Goal: Transaction & Acquisition: Purchase product/service

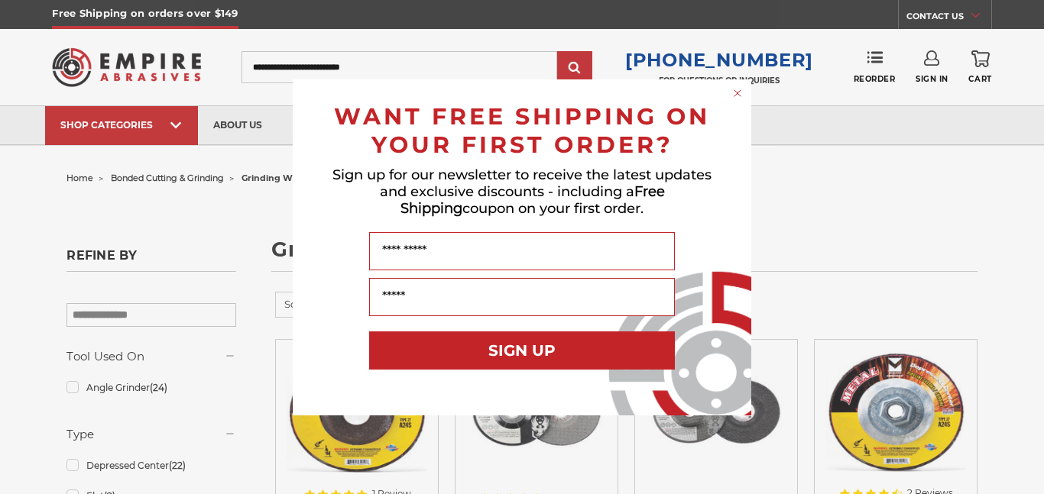
click at [737, 96] on circle "Close dialog" at bounding box center [738, 93] width 15 height 15
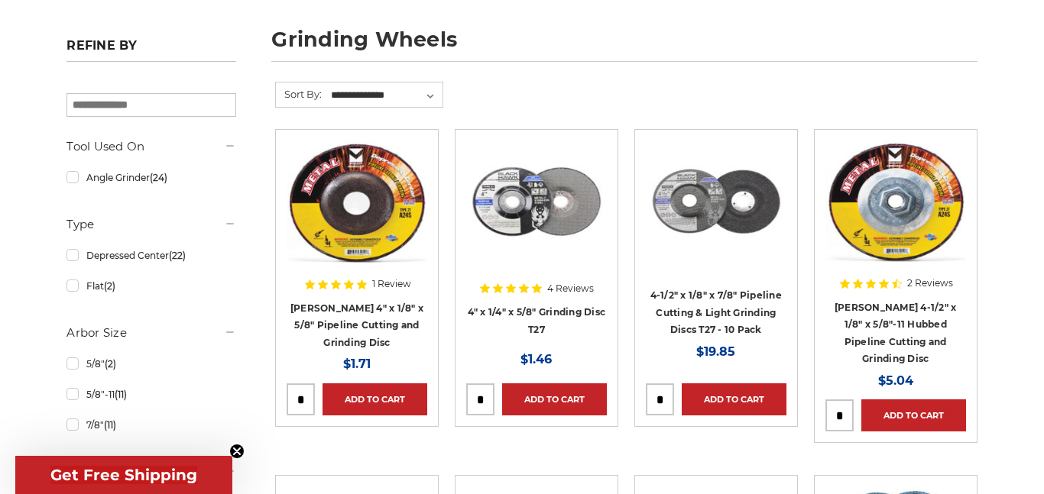
scroll to position [211, 0]
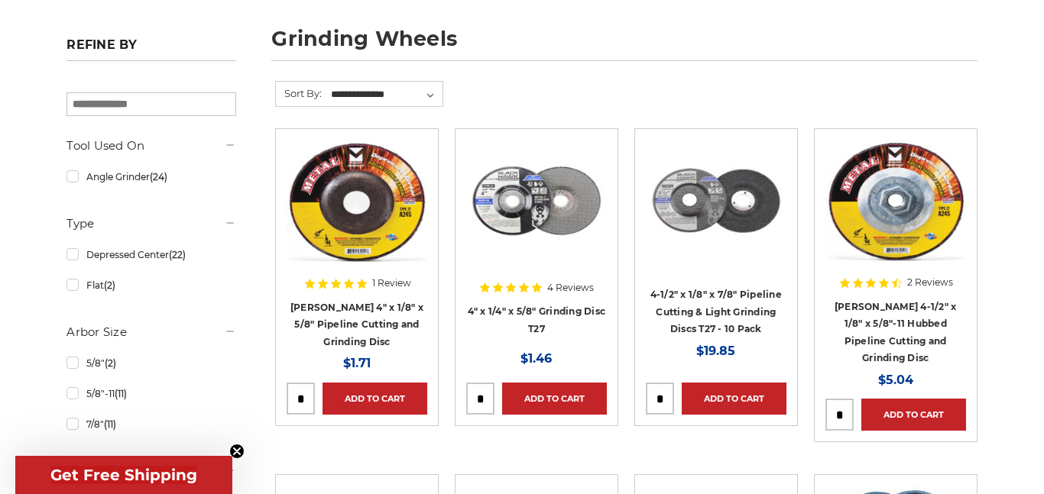
click at [527, 243] on img at bounding box center [536, 201] width 141 height 122
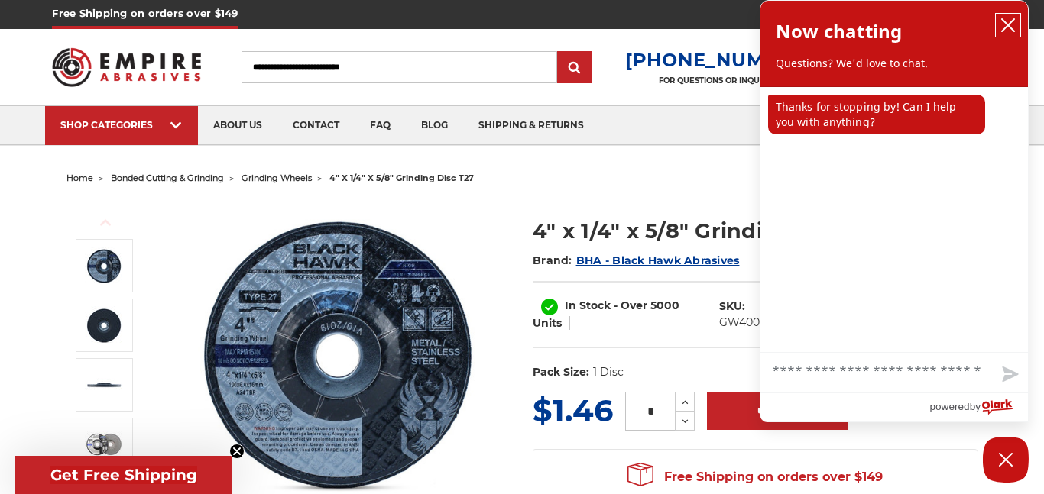
click at [1003, 23] on icon "close chatbox" at bounding box center [1007, 25] width 15 height 15
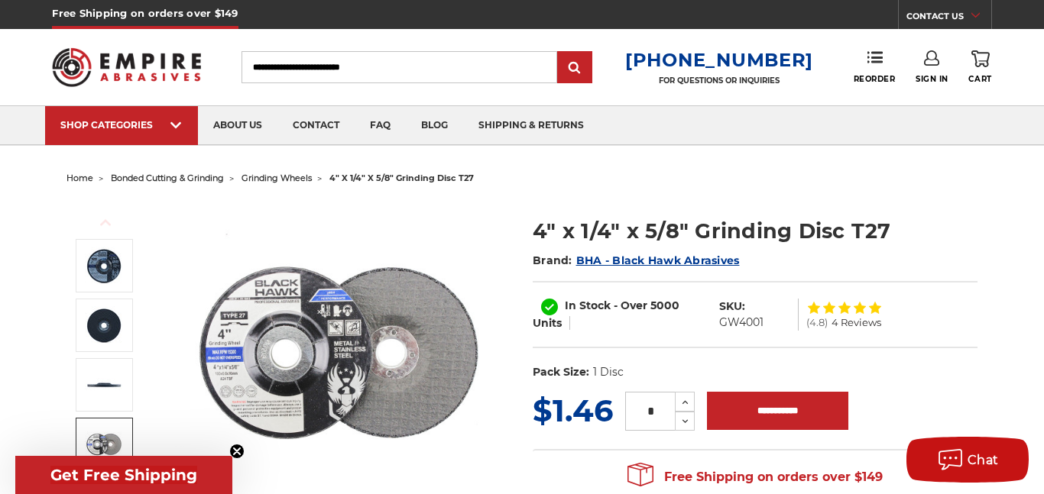
scroll to position [143, 0]
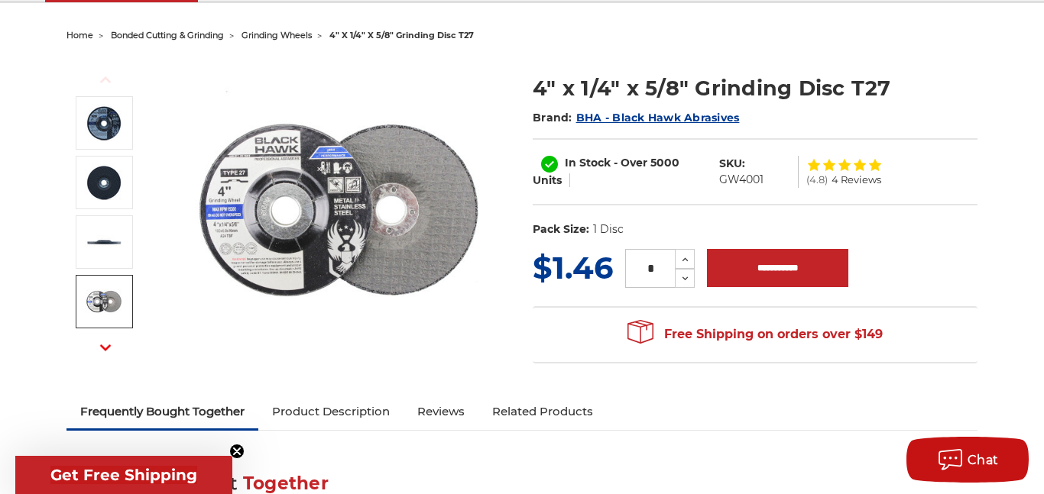
click at [655, 379] on div "Previous Next Brand: 4"" at bounding box center [522, 221] width 932 height 348
